Goal: Information Seeking & Learning: Learn about a topic

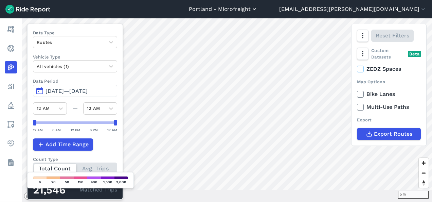
click at [258, 12] on button "Portland - Microfreight" at bounding box center [223, 9] width 69 height 8
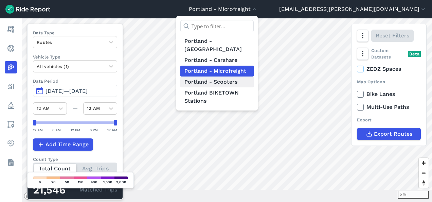
click at [254, 76] on link "Portland - Scooters" at bounding box center [216, 81] width 73 height 11
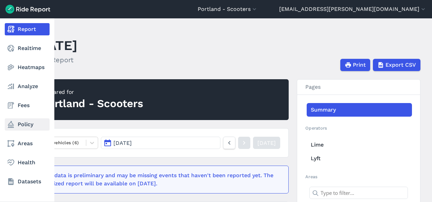
click at [25, 126] on link "Policy" at bounding box center [27, 124] width 45 height 12
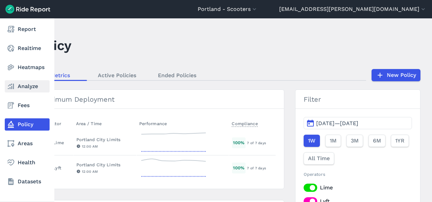
click at [28, 86] on link "Analyze" at bounding box center [27, 86] width 45 height 12
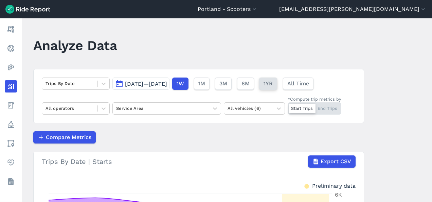
click at [273, 83] on span "1YR" at bounding box center [268, 84] width 9 height 8
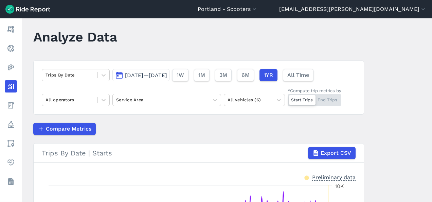
scroll to position [8, 0]
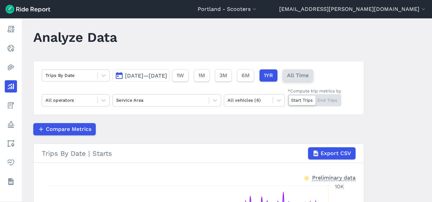
click at [309, 77] on span "All Time" at bounding box center [298, 75] width 22 height 8
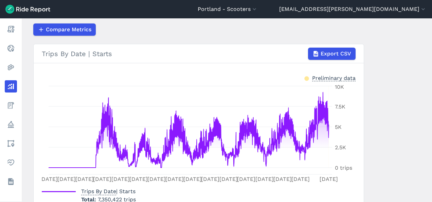
scroll to position [104, 0]
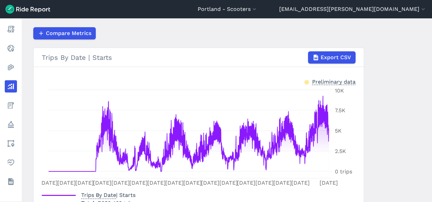
click at [385, 144] on main "Analyze Data Trips By Date [DATE]—[DATE] 1W 1M 3M 6M 1YR All Time All operators…" at bounding box center [227, 109] width 410 height 183
click at [383, 158] on main "Analyze Data Trips By Date [DATE]—[DATE] 1W 1M 3M 6M 1YR All Time All operators…" at bounding box center [227, 109] width 410 height 183
click at [396, 172] on main "Analyze Data Trips By Date [DATE]—[DATE] 1W 1M 3M 6M 1YR All Time All operators…" at bounding box center [227, 109] width 410 height 183
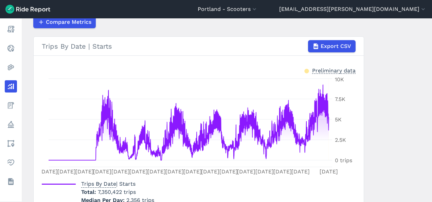
scroll to position [116, 0]
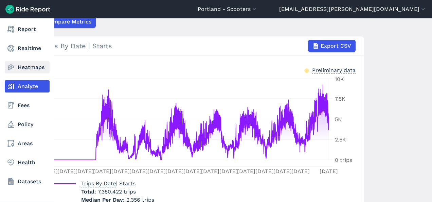
click at [31, 67] on link "Heatmaps" at bounding box center [27, 67] width 45 height 12
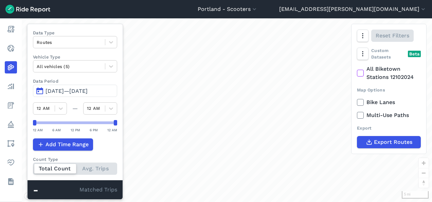
click at [75, 90] on span "[DATE]—[DATE]" at bounding box center [67, 91] width 42 height 6
click at [80, 89] on span "[DATE]—[DATE]" at bounding box center [67, 91] width 42 height 6
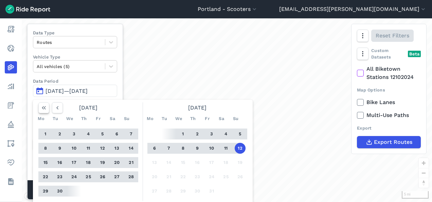
click at [44, 107] on use "button" at bounding box center [44, 107] width 4 height 3
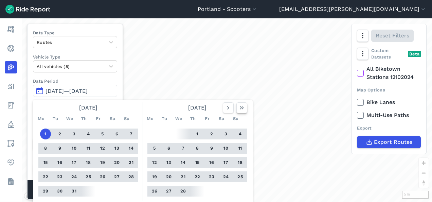
click at [240, 105] on icon "button" at bounding box center [242, 107] width 7 height 7
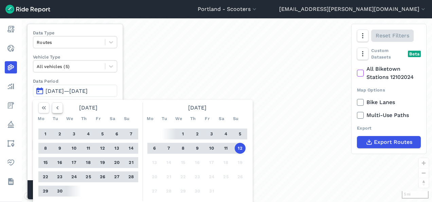
click at [57, 109] on icon "button" at bounding box center [57, 107] width 7 height 7
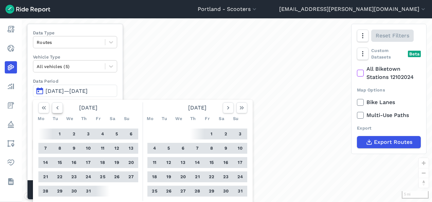
click at [57, 109] on icon "button" at bounding box center [57, 107] width 7 height 7
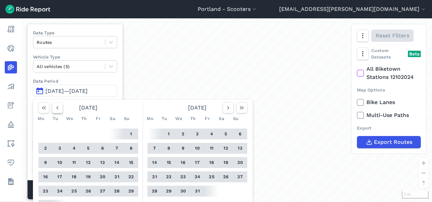
click at [57, 109] on icon "button" at bounding box center [57, 107] width 7 height 7
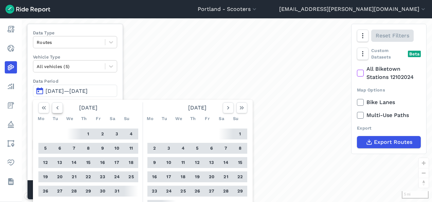
click at [57, 109] on icon "button" at bounding box center [57, 107] width 7 height 7
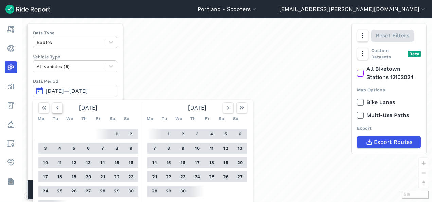
click at [57, 109] on icon "button" at bounding box center [57, 107] width 7 height 7
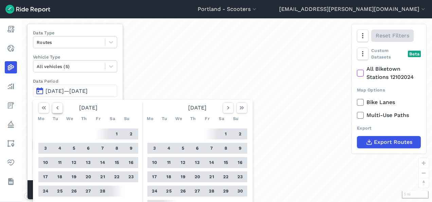
click at [57, 109] on icon "button" at bounding box center [57, 107] width 7 height 7
click at [73, 133] on button "1" at bounding box center [74, 133] width 11 height 11
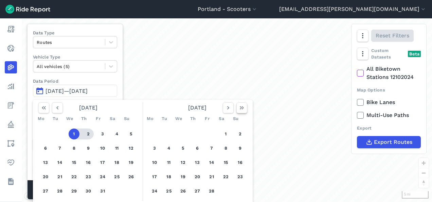
click at [242, 106] on icon "button" at bounding box center [242, 107] width 7 height 7
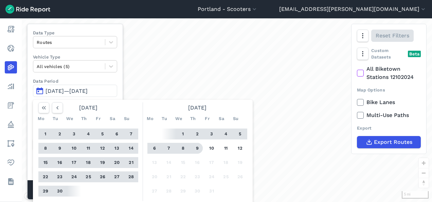
click at [196, 147] on button "9" at bounding box center [197, 148] width 11 height 11
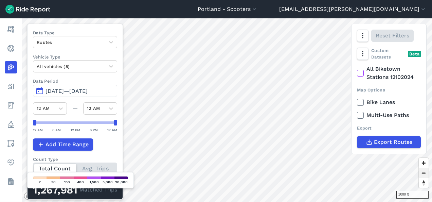
click at [423, 174] on span "Zoom out" at bounding box center [424, 173] width 10 height 10
click at [425, 173] on span "Zoom out" at bounding box center [424, 173] width 10 height 10
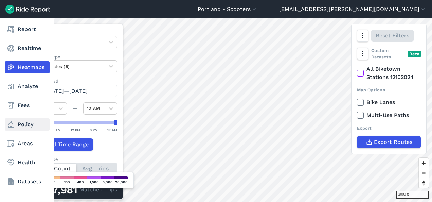
click at [27, 124] on link "Policy" at bounding box center [27, 124] width 45 height 12
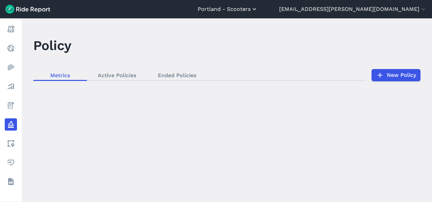
click at [258, 8] on button "Portland - Scooters" at bounding box center [228, 9] width 60 height 8
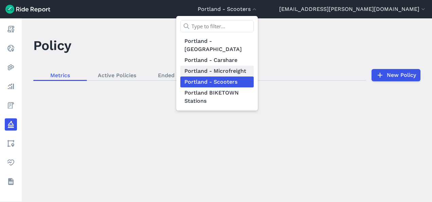
click at [254, 66] on link "Portland - Microfreight" at bounding box center [216, 71] width 73 height 11
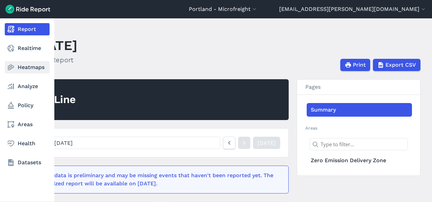
click at [27, 67] on link "Heatmaps" at bounding box center [27, 67] width 45 height 12
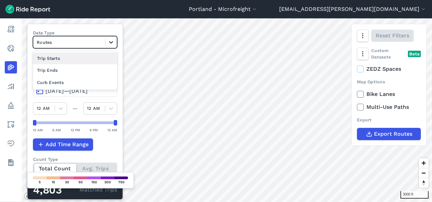
click at [109, 43] on icon at bounding box center [111, 42] width 7 height 7
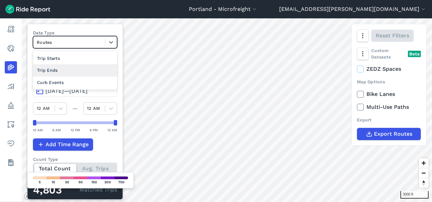
click at [75, 67] on div "Trip Ends" at bounding box center [75, 70] width 84 height 12
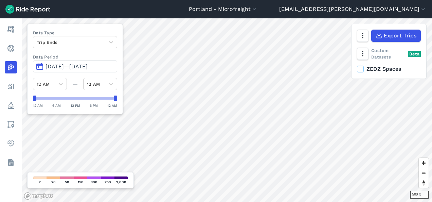
click at [360, 69] on icon at bounding box center [360, 69] width 6 height 7
click at [357, 69] on input "ZEDZ Spaces" at bounding box center [357, 67] width 0 height 4
click at [423, 173] on span "Zoom out" at bounding box center [424, 173] width 10 height 10
click at [258, 9] on button "Portland - Microfreight" at bounding box center [223, 9] width 69 height 8
